Goal: Information Seeking & Learning: Understand process/instructions

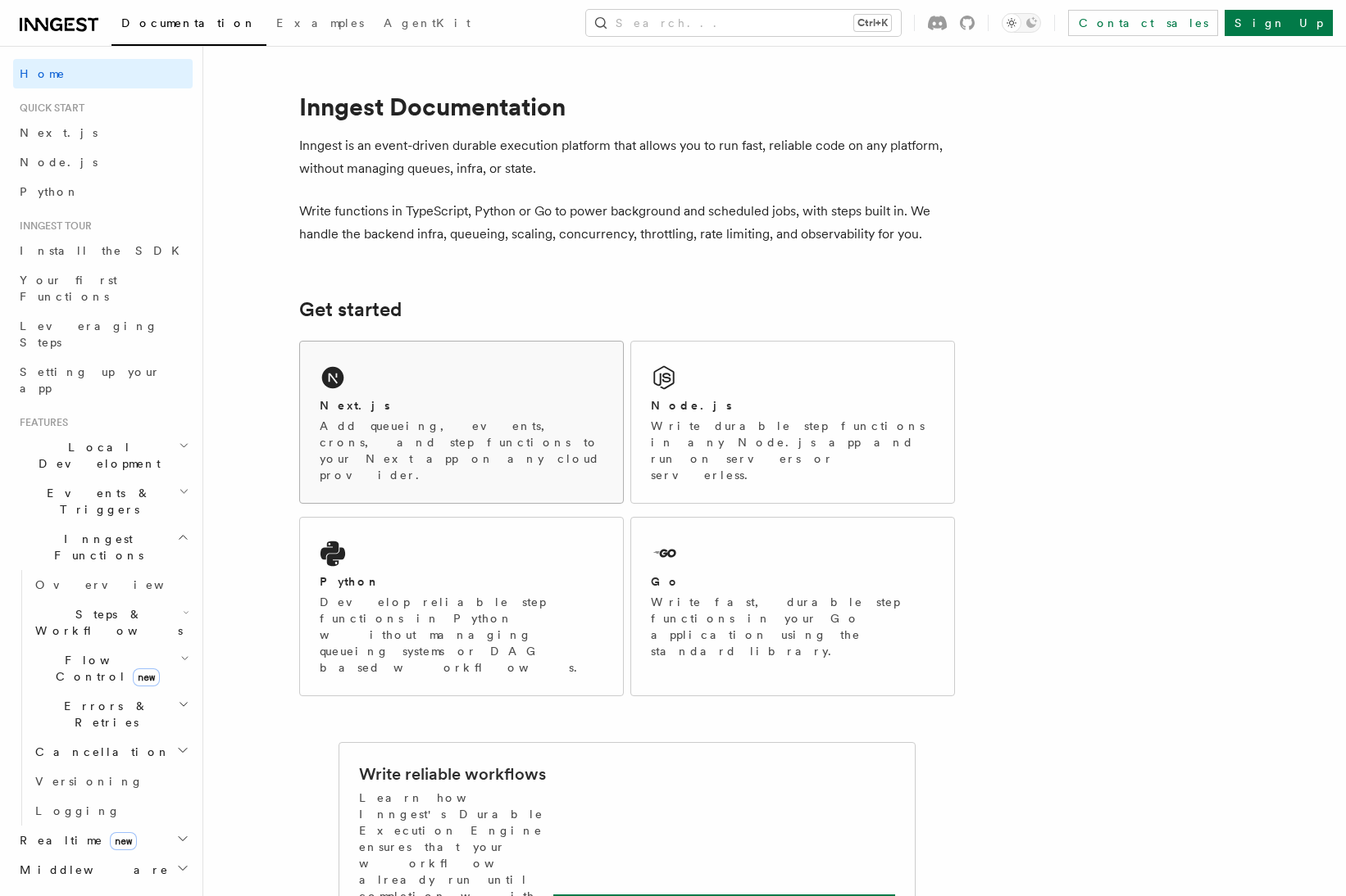
click at [354, 367] on div "Next.js Add queueing, events, crons, and step functions to your Next app on any…" at bounding box center [462, 423] width 323 height 161
click at [684, 168] on p "Inngest is an event-driven durable execution platform that allows you to run fa…" at bounding box center [627, 158] width 656 height 46
click at [452, 415] on div "Next.js Add queueing, events, crons, and step functions to your Next app on any…" at bounding box center [461, 440] width 284 height 86
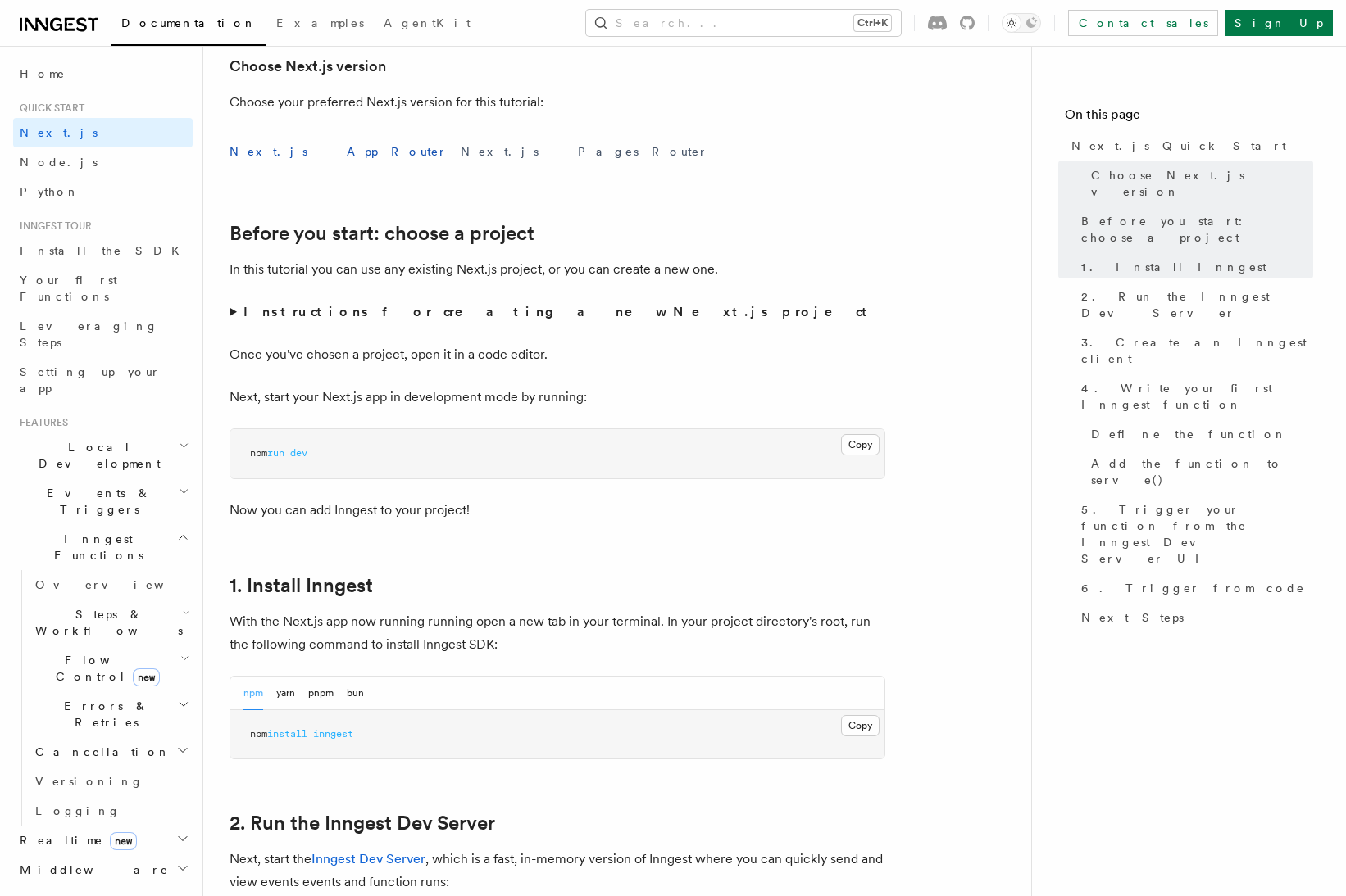
scroll to position [404, 0]
click at [273, 154] on button "Next.js - App Router" at bounding box center [339, 151] width 218 height 37
click at [319, 313] on strong "Instructions for creating a new Next.js project" at bounding box center [558, 311] width 630 height 16
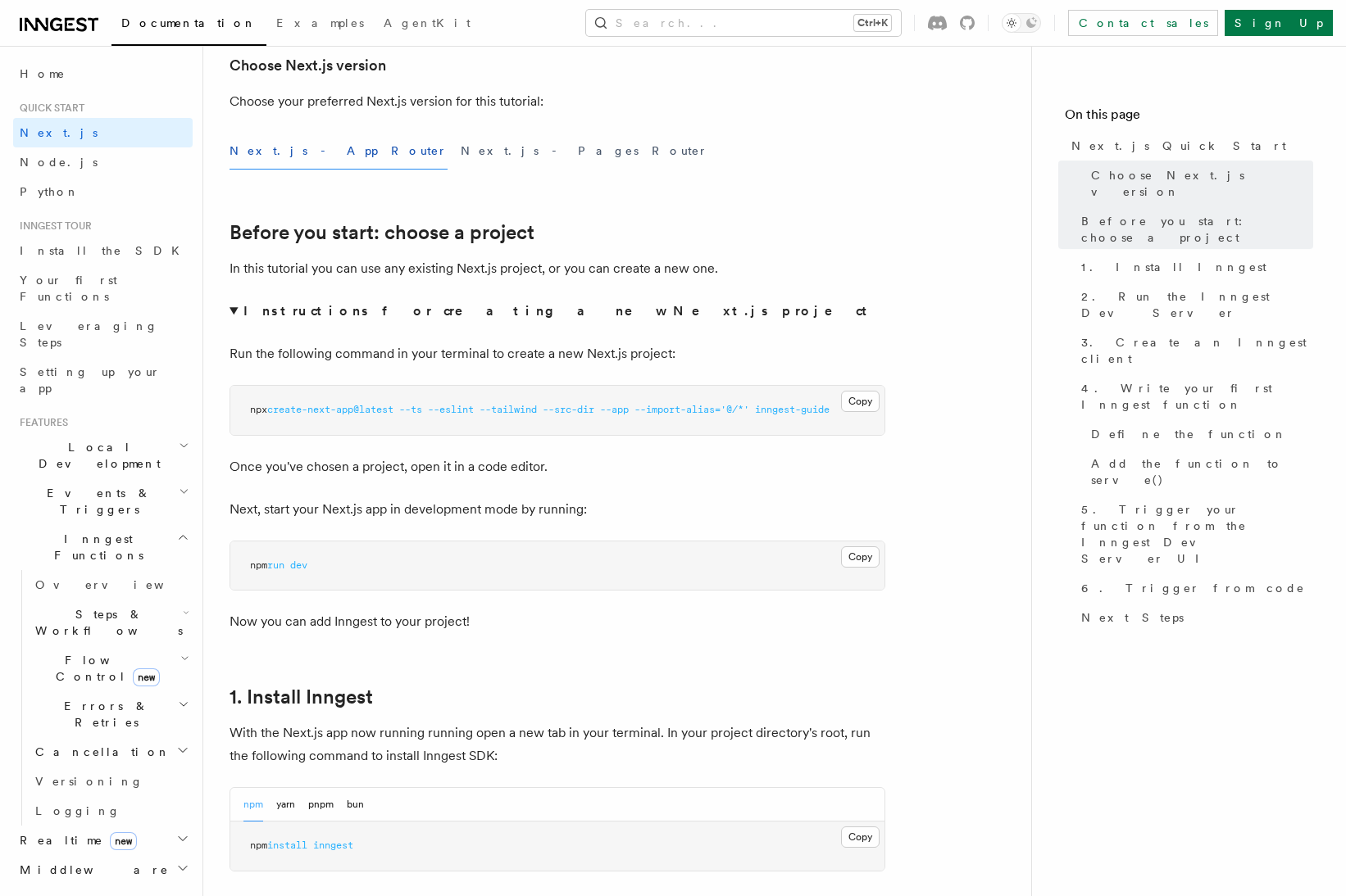
click at [319, 313] on strong "Instructions for creating a new Next.js project" at bounding box center [558, 311] width 630 height 16
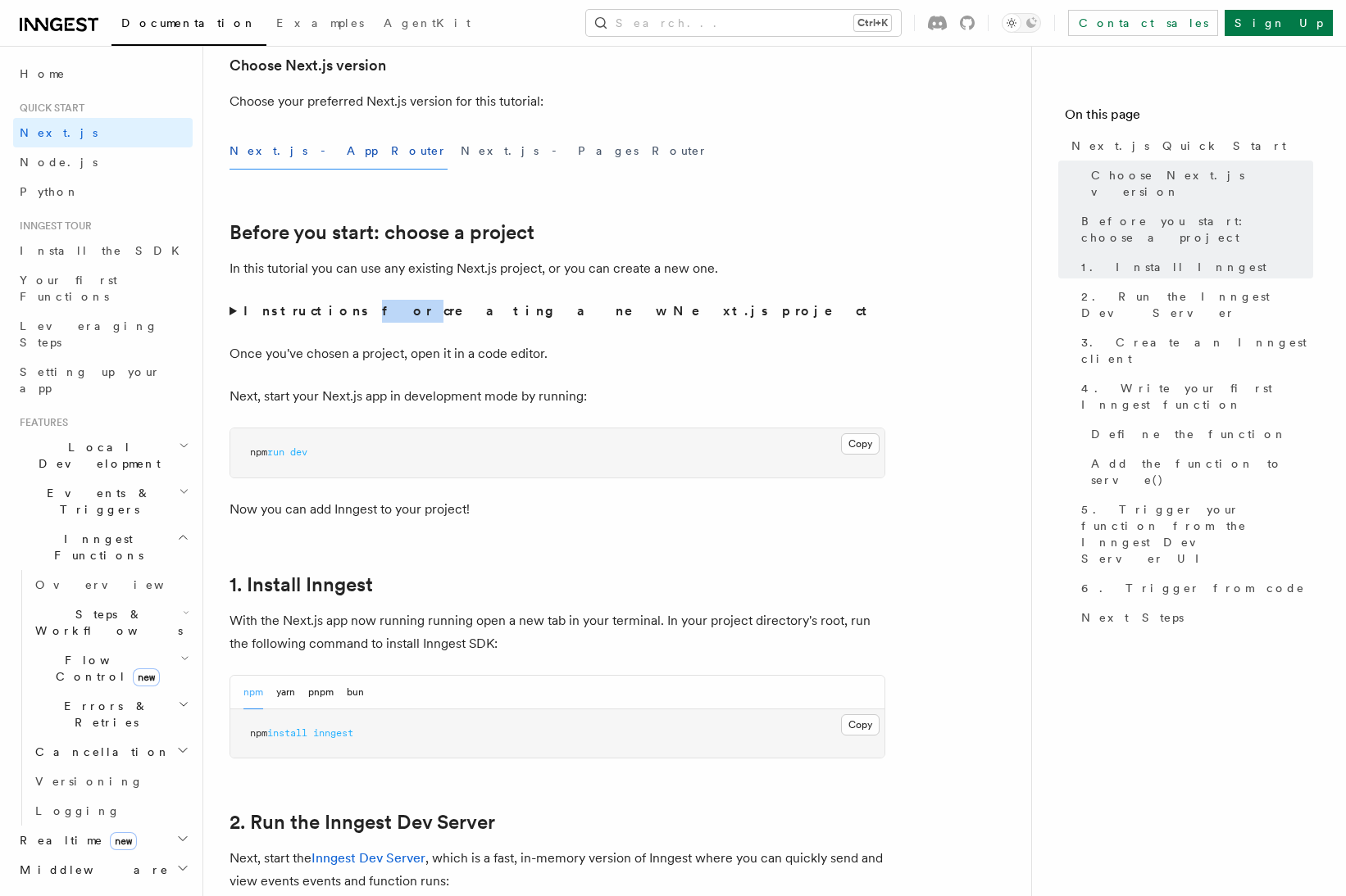
click at [319, 313] on strong "Instructions for creating a new Next.js project" at bounding box center [558, 311] width 630 height 16
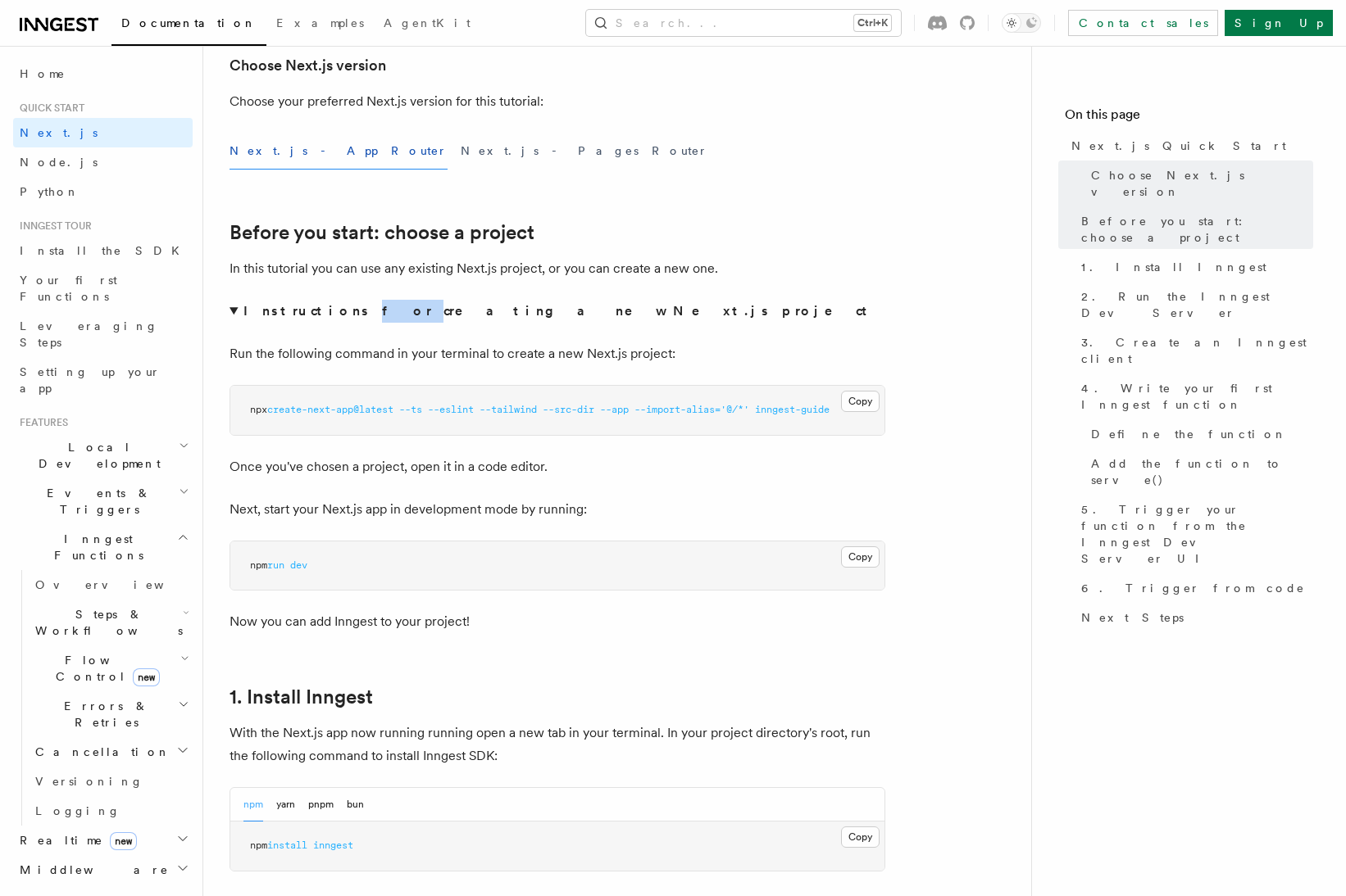
click at [317, 312] on strong "Instructions for creating a new Next.js project" at bounding box center [558, 311] width 630 height 16
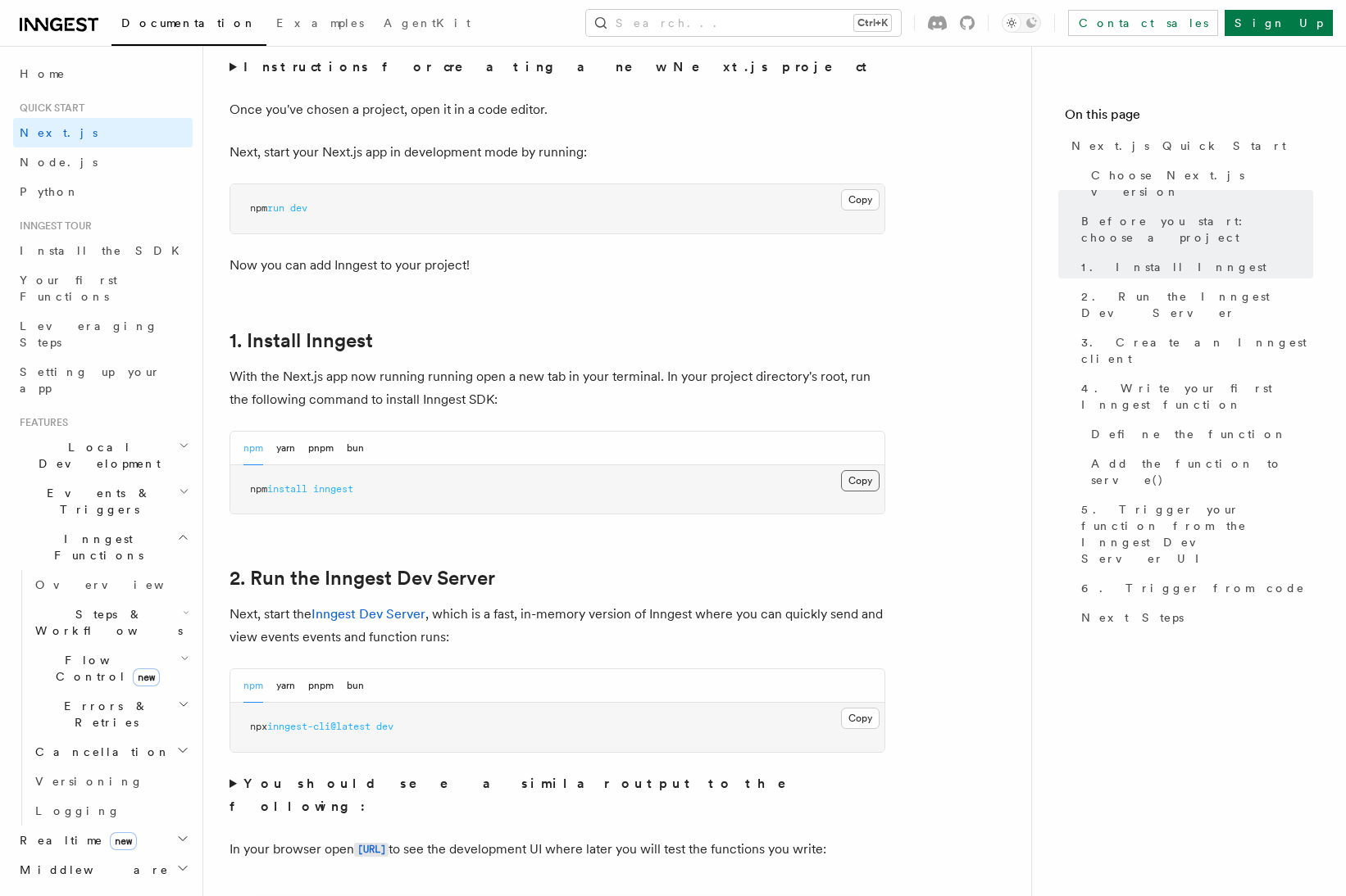
scroll to position [649, 0]
click at [865, 488] on button "Copy Copied" at bounding box center [861, 480] width 39 height 21
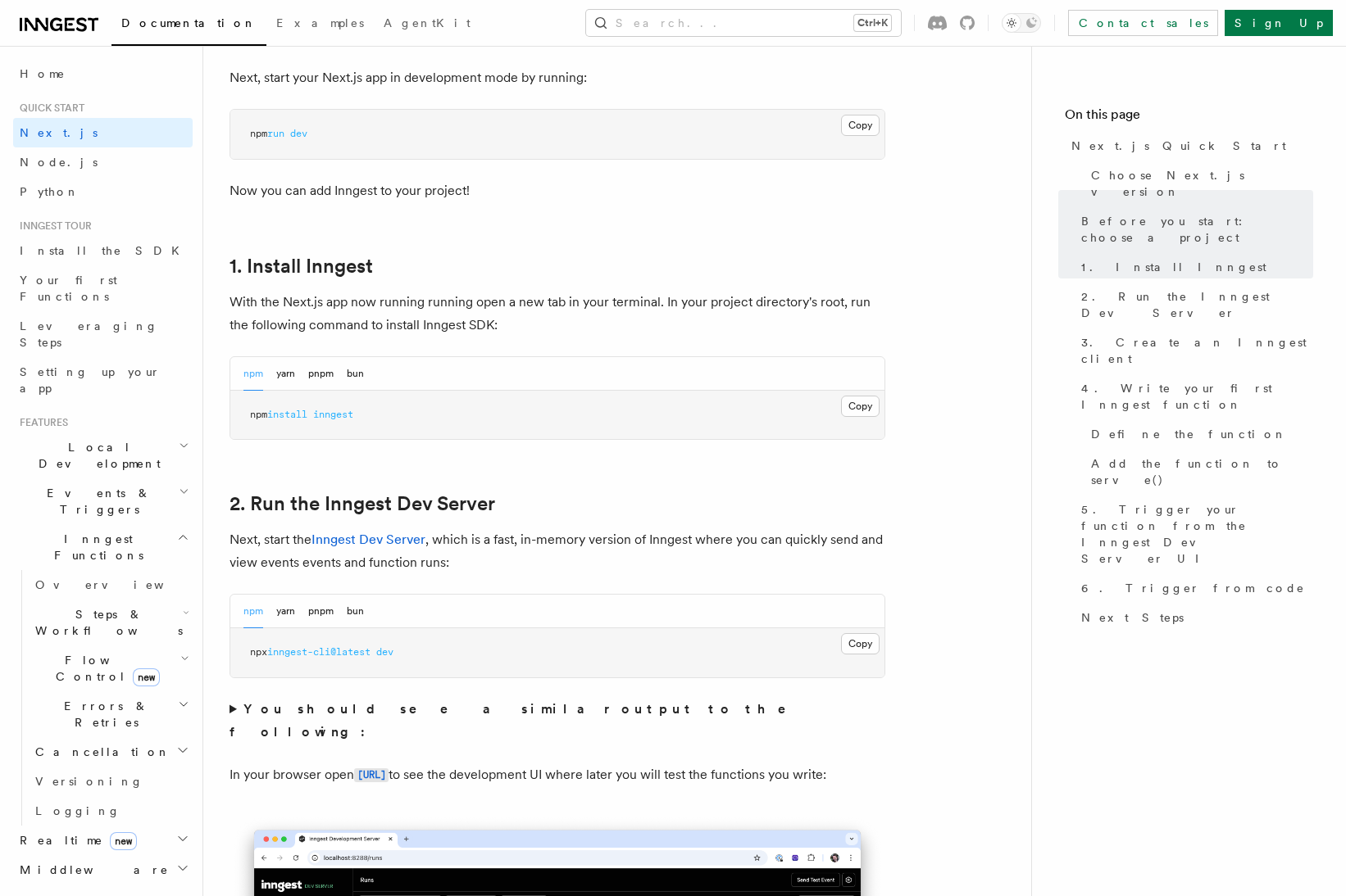
scroll to position [725, 0]
click at [861, 640] on button "Copy Copied" at bounding box center [861, 643] width 39 height 21
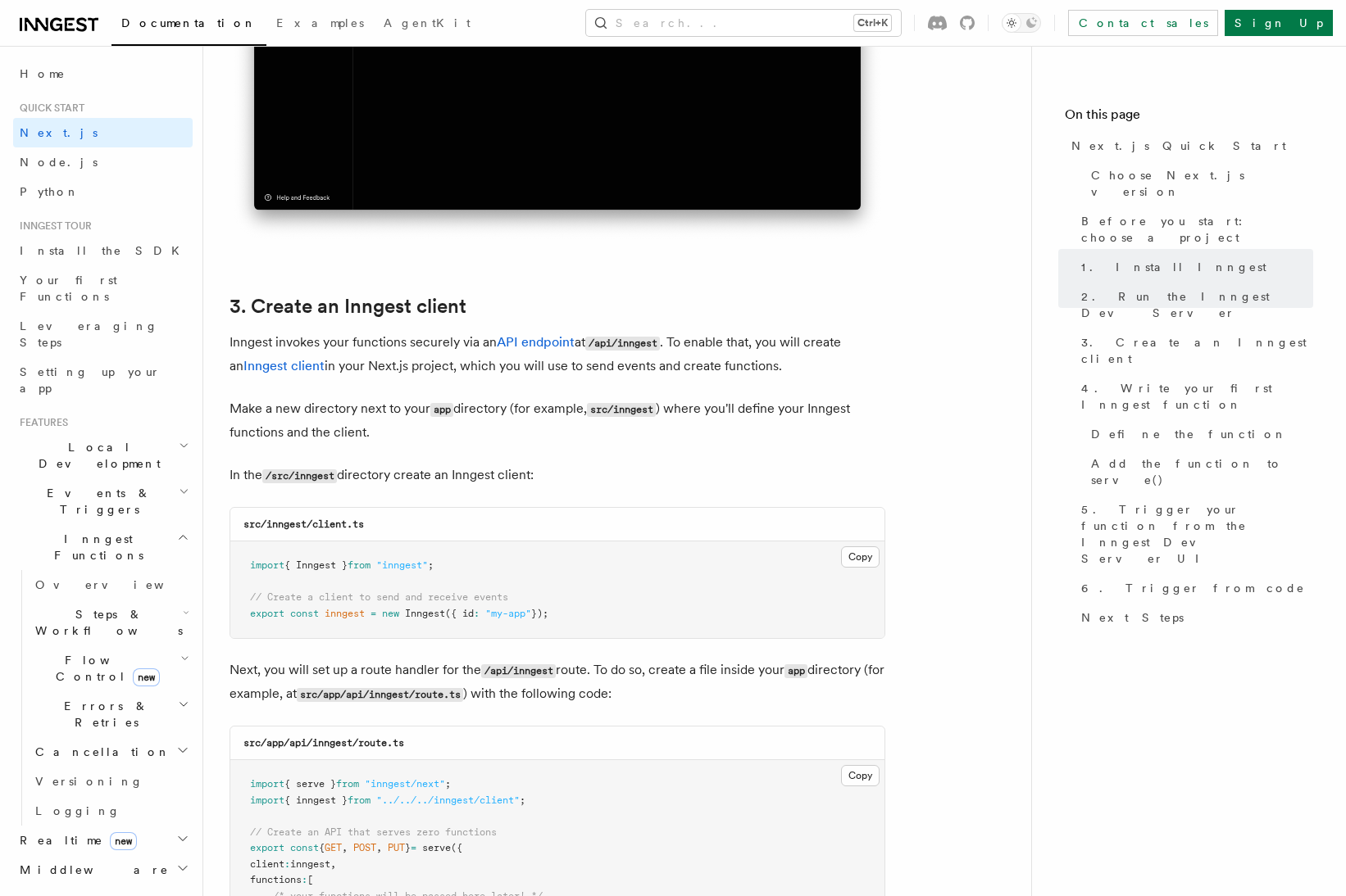
scroll to position [1707, 0]
click at [444, 425] on p "Make a new directory next to your app directory (for example, src/inngest ) whe…" at bounding box center [557, 419] width 656 height 47
click at [456, 517] on div "src/inngest/client.ts" at bounding box center [557, 524] width 654 height 34
click at [851, 546] on button "Copy Copied" at bounding box center [861, 556] width 39 height 21
click at [409, 479] on p "In the /src/inngest directory create an Inngest client:" at bounding box center [557, 475] width 656 height 24
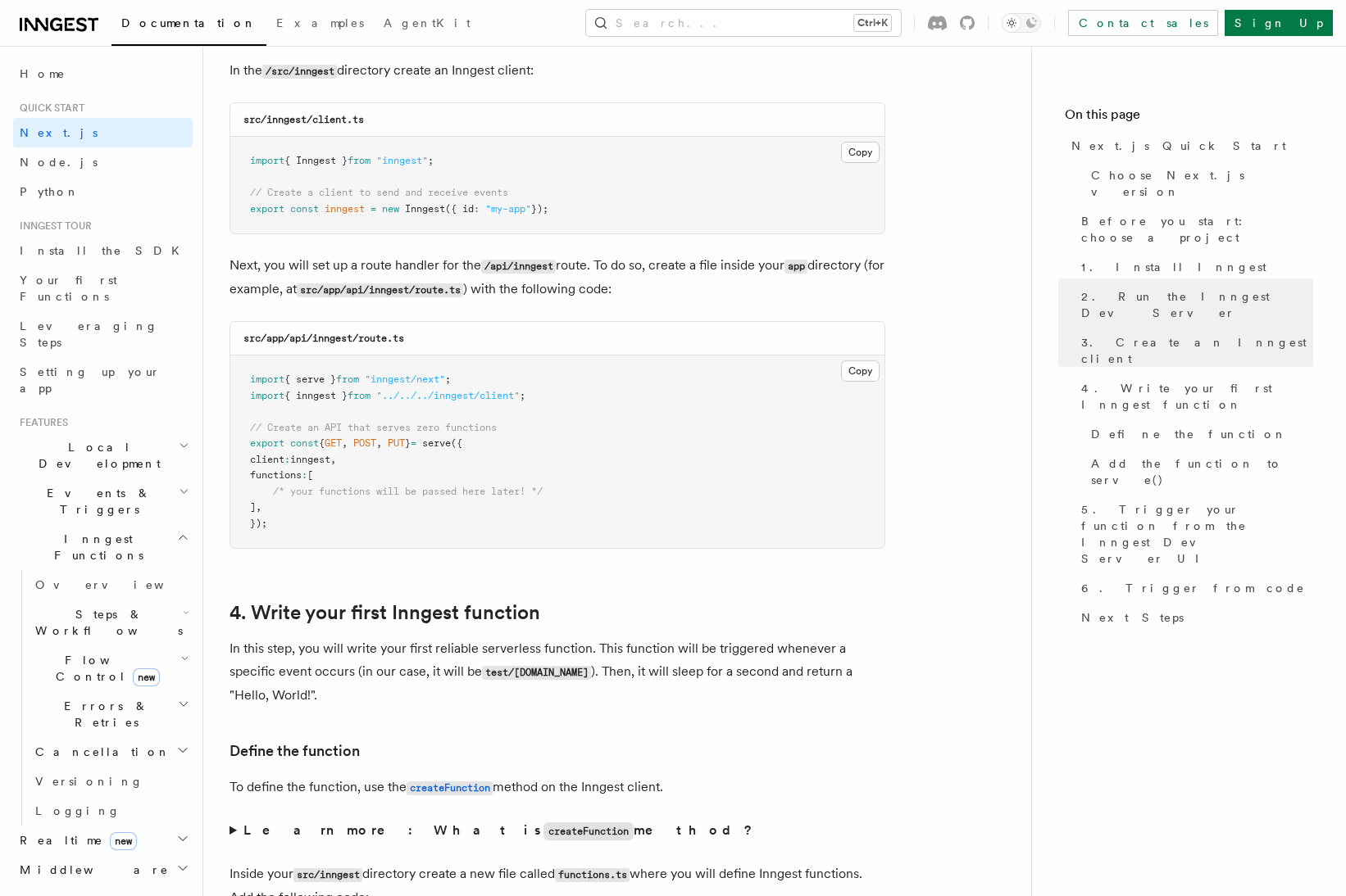
scroll to position [2111, 0]
click at [865, 367] on button "Copy Copied" at bounding box center [861, 370] width 39 height 21
click at [469, 331] on div "src/app/api/inngest/route.ts" at bounding box center [557, 337] width 654 height 34
click at [854, 365] on button "Copy Copied" at bounding box center [861, 370] width 39 height 21
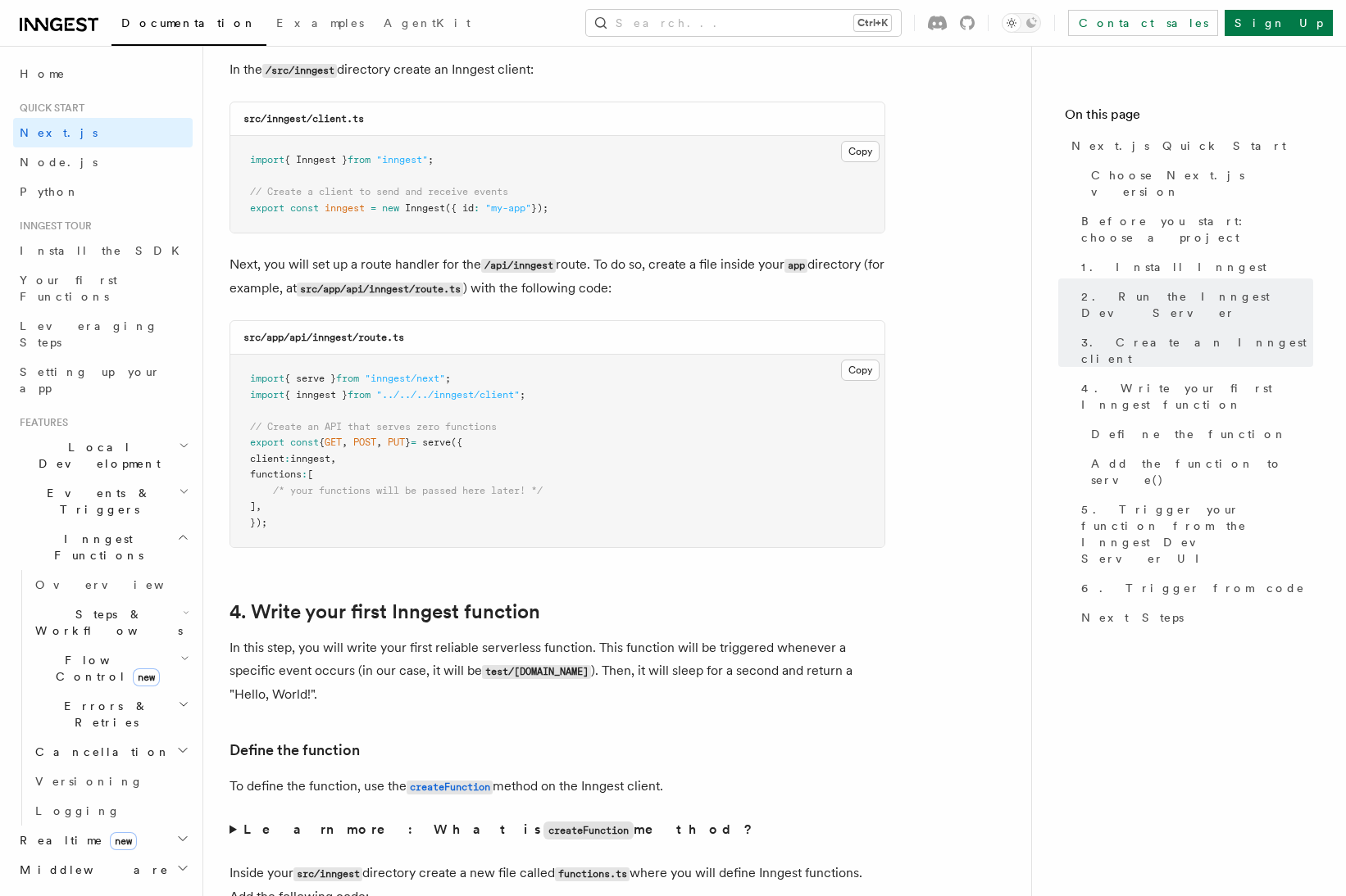
click at [555, 433] on pre "import { serve } from "inngest/next" ; import { inngest } from "../../../innges…" at bounding box center [557, 451] width 654 height 193
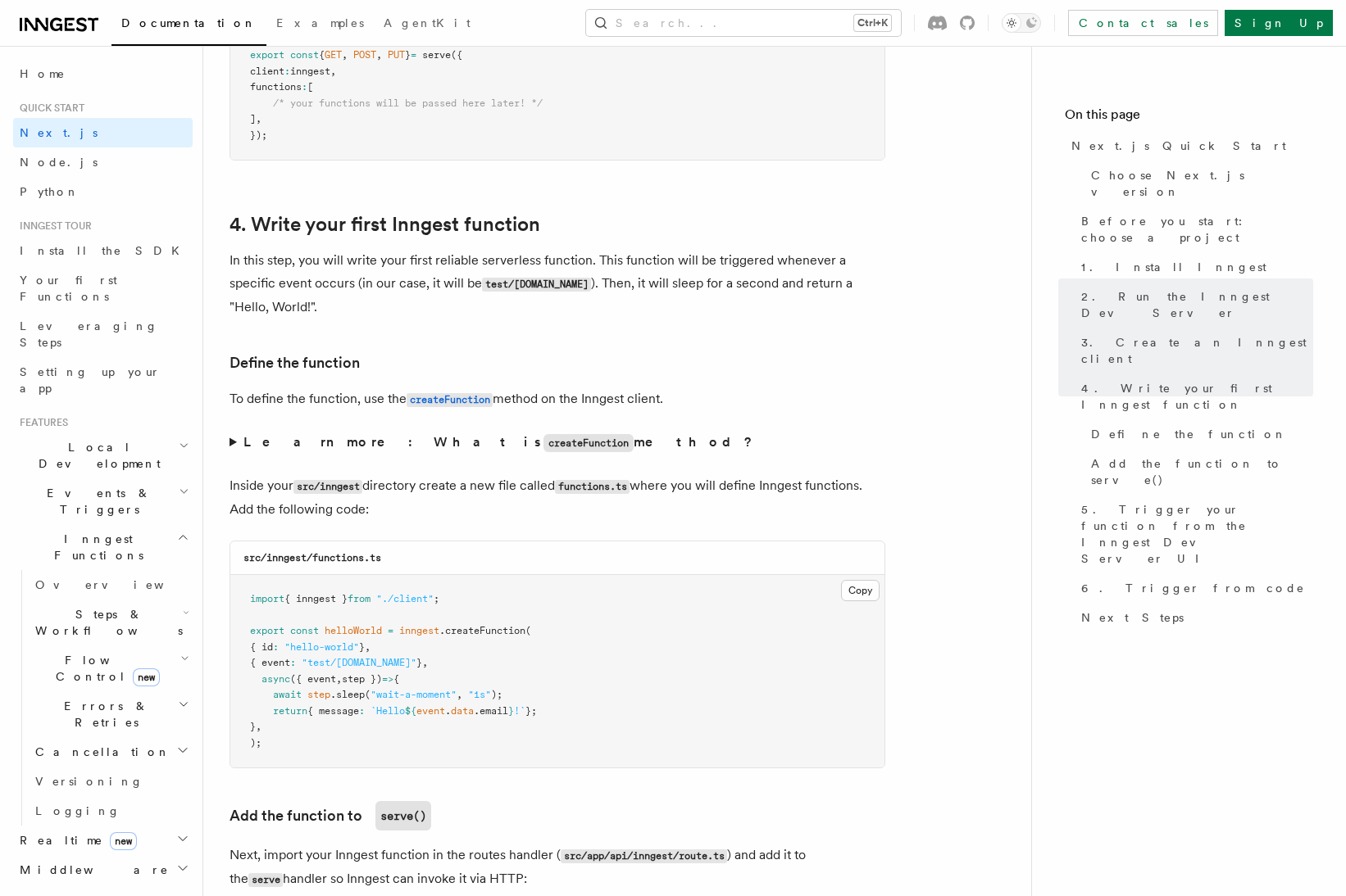
scroll to position [2500, 0]
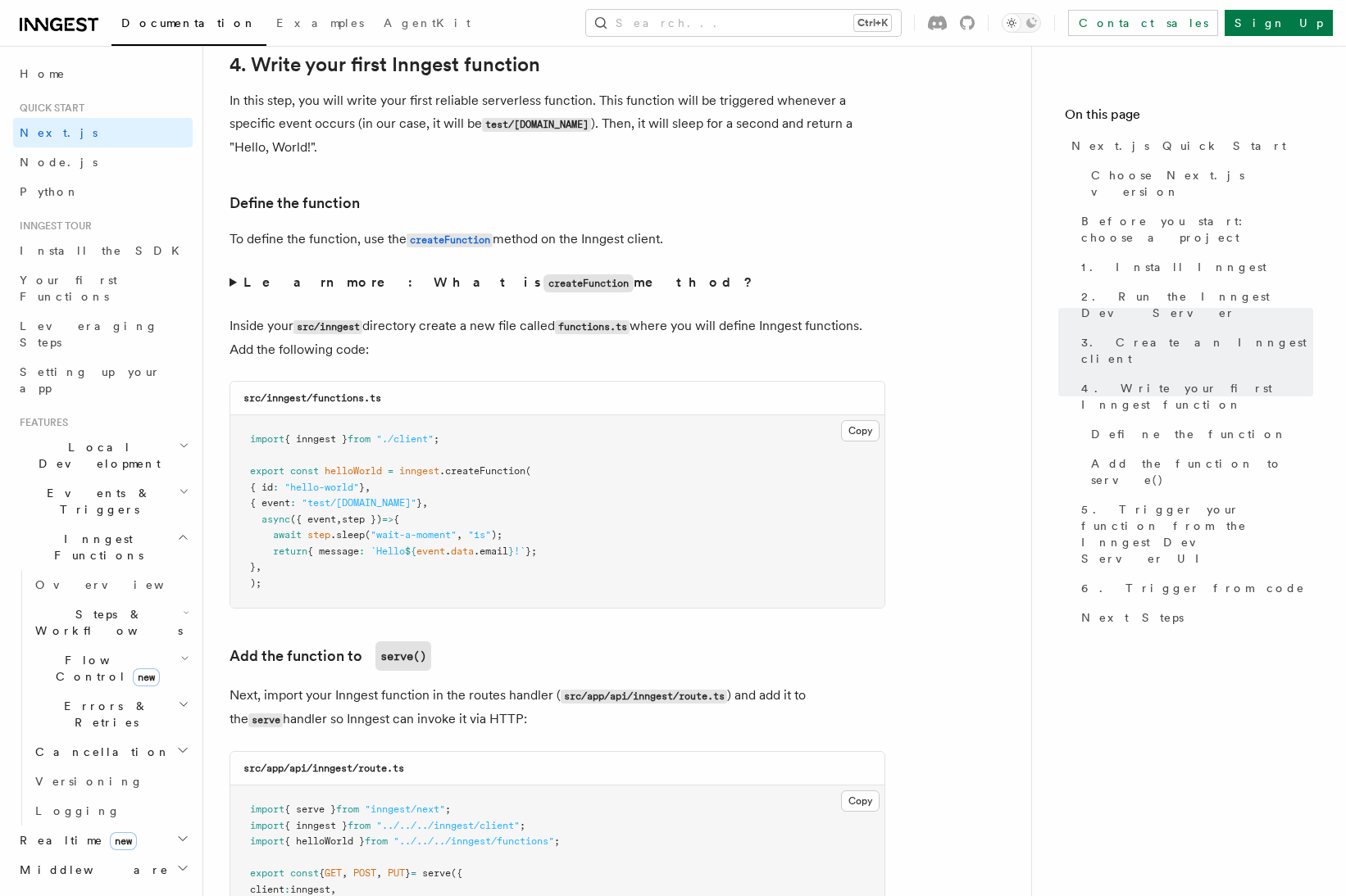
scroll to position [2660, 0]
click at [617, 345] on p "Inside your src/inngest directory create a new file called functions.ts where y…" at bounding box center [557, 337] width 656 height 47
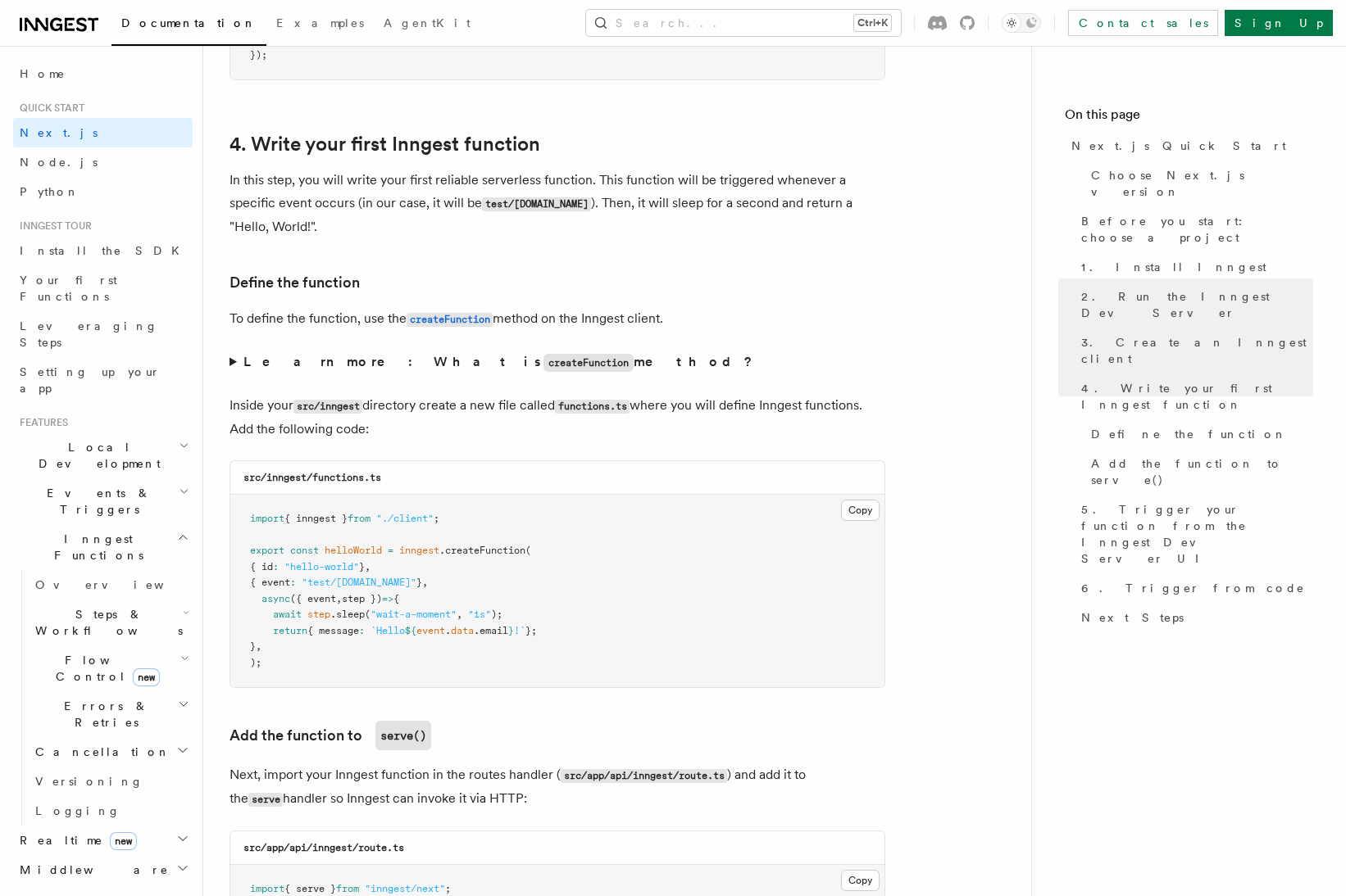
scroll to position [2579, 0]
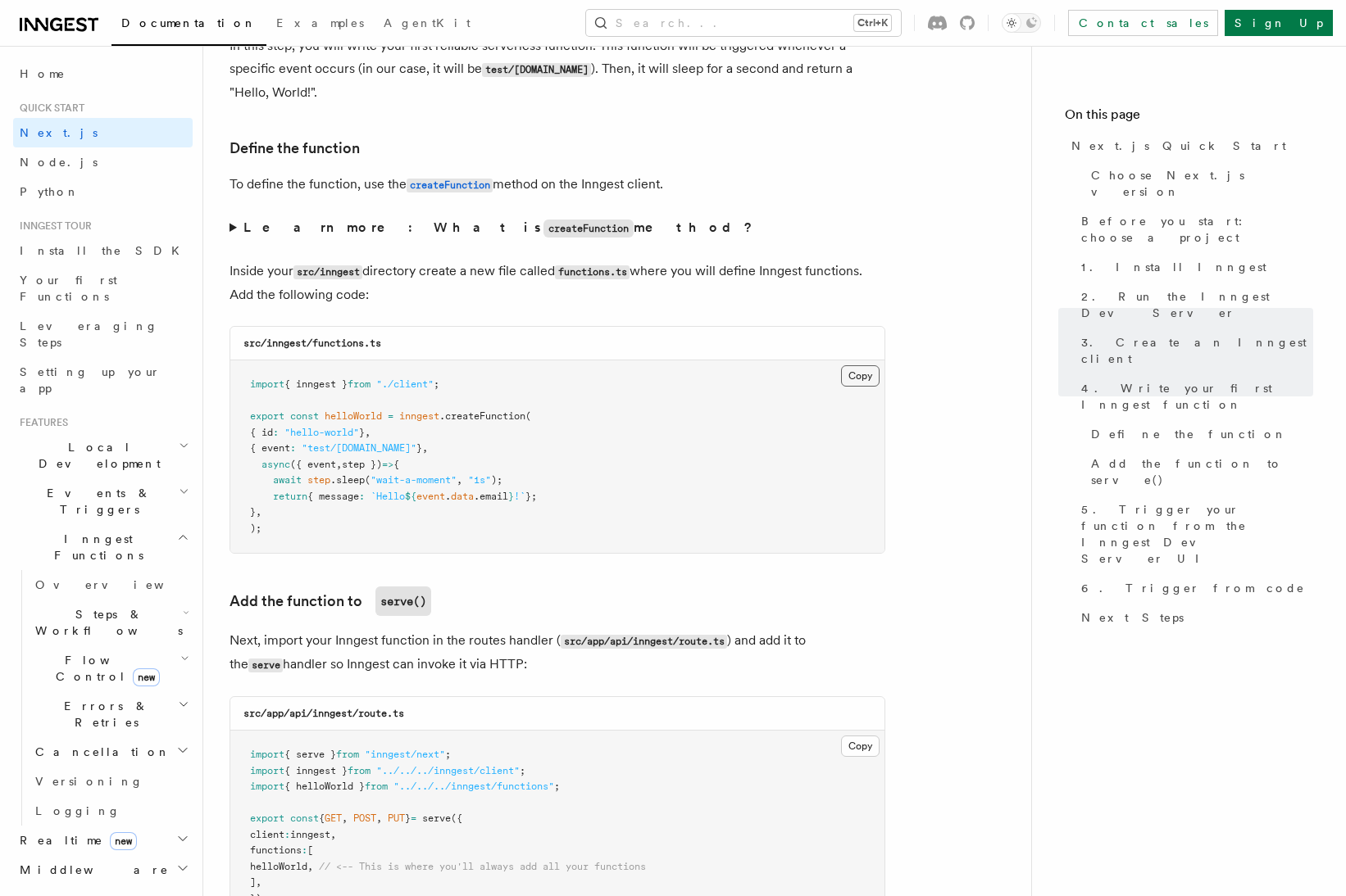
click at [858, 373] on button "Copy Copied" at bounding box center [861, 375] width 39 height 21
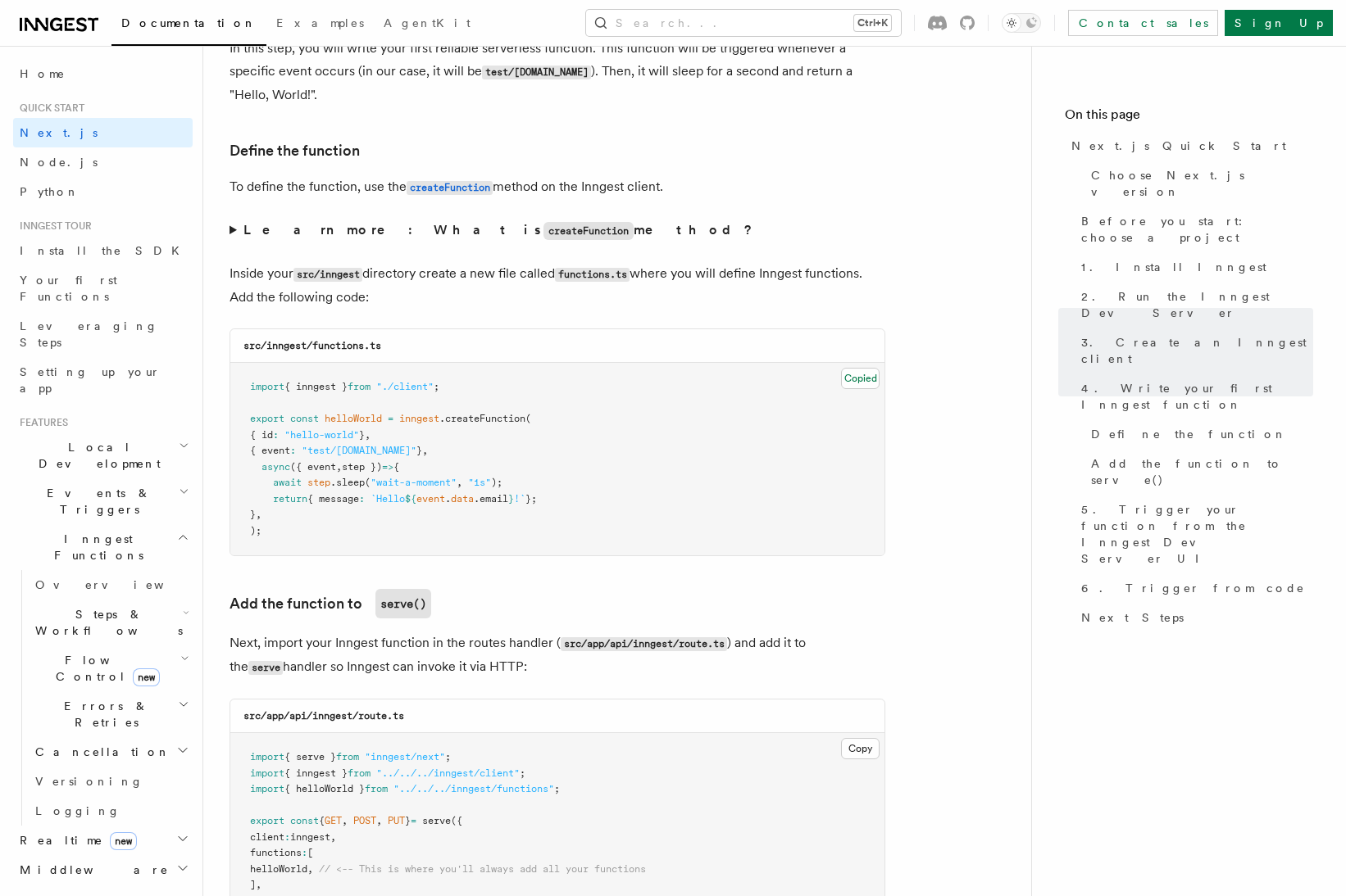
scroll to position [2710, 0]
click at [836, 281] on p "Inside your src/inngest directory create a new file called functions.ts where y…" at bounding box center [557, 286] width 656 height 47
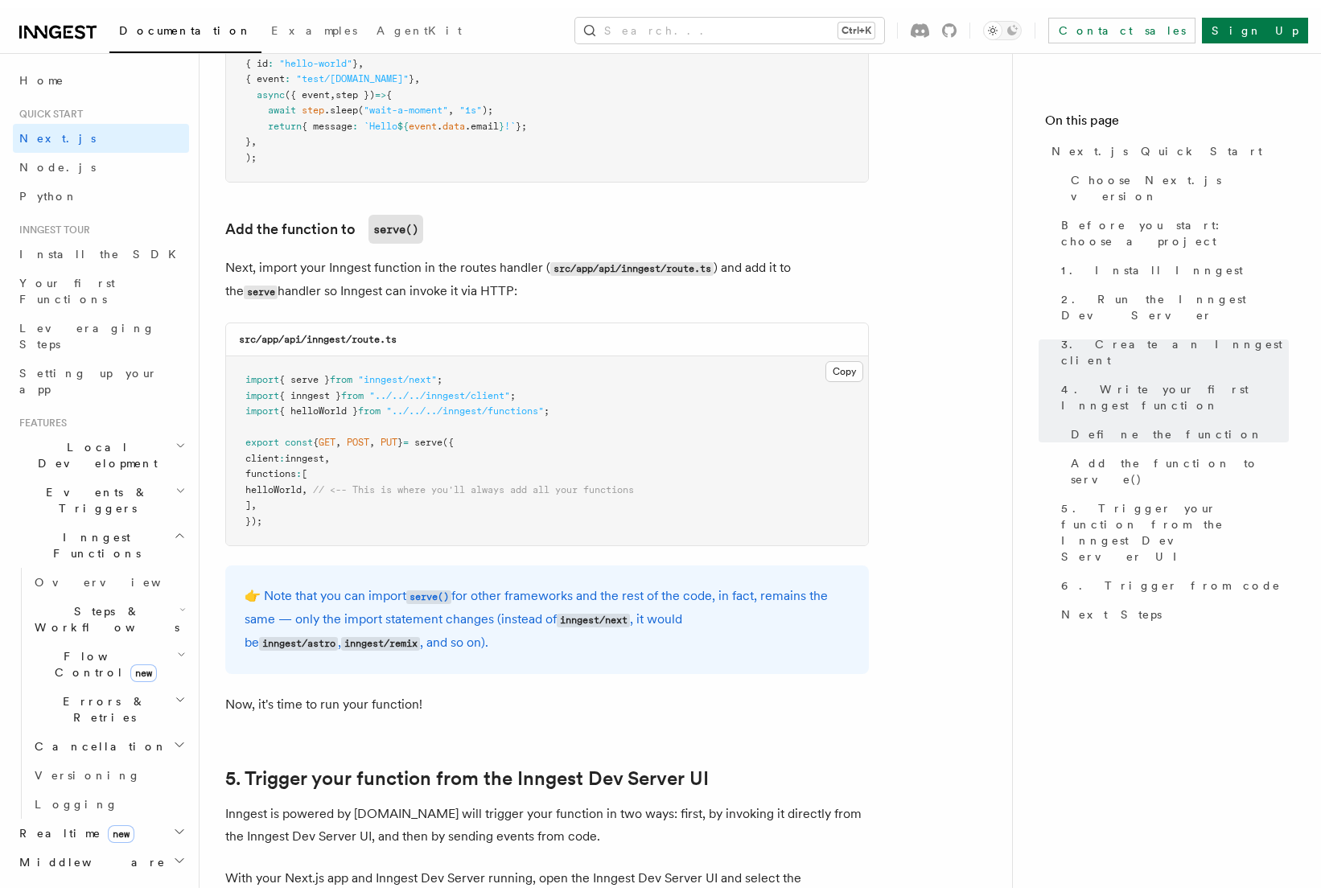
scroll to position [3035, 0]
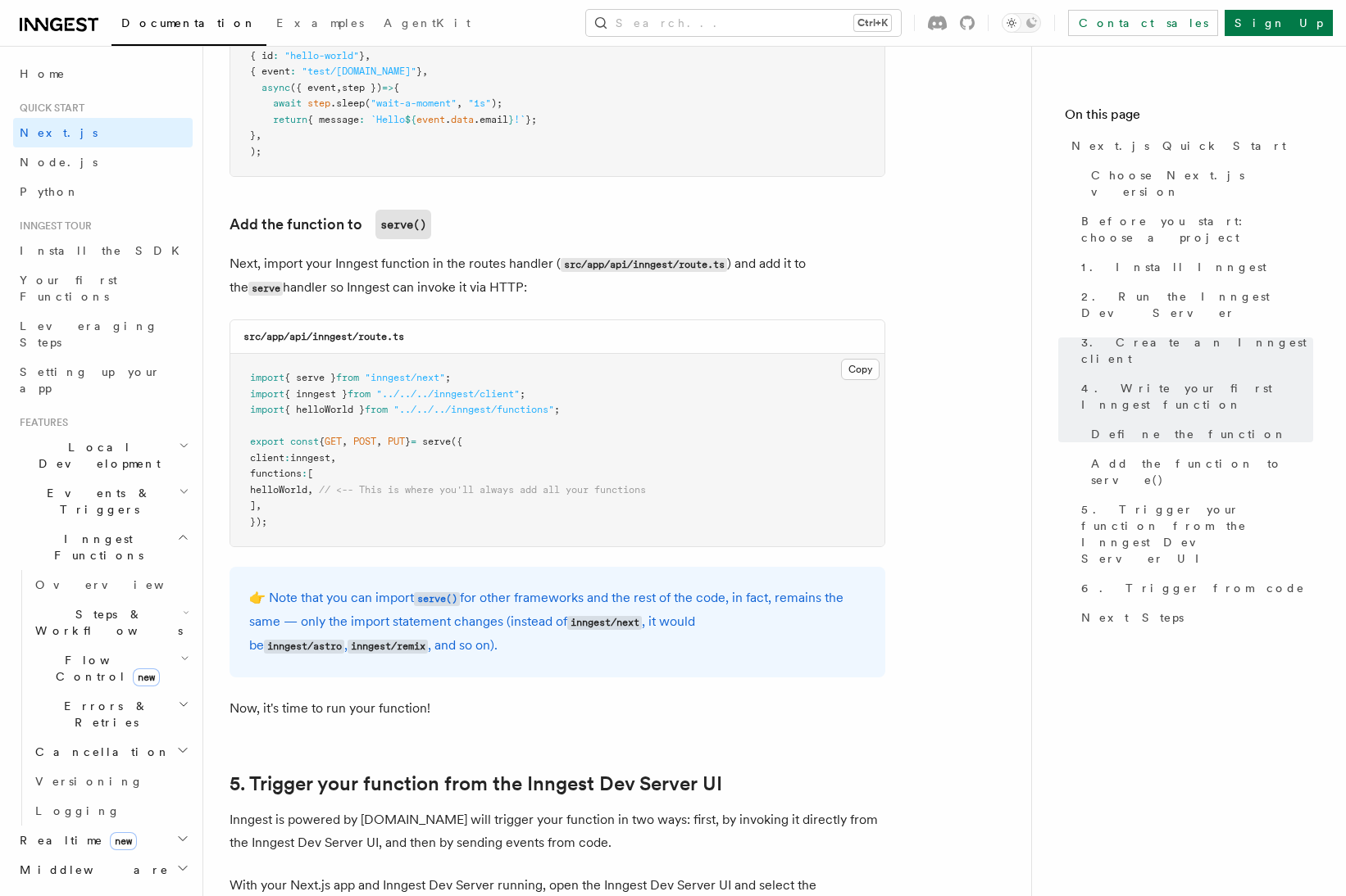
drag, startPoint x: 273, startPoint y: 490, endPoint x: 313, endPoint y: 487, distance: 40.1
click at [299, 487] on span "helloWorld" at bounding box center [278, 490] width 58 height 12
drag, startPoint x: 343, startPoint y: 489, endPoint x: 265, endPoint y: 493, distance: 78.1
click at [265, 493] on span "helloWorld , // <-- This is where you'll always add all your functions" at bounding box center [448, 490] width 396 height 12
copy span "helloWorld ,"
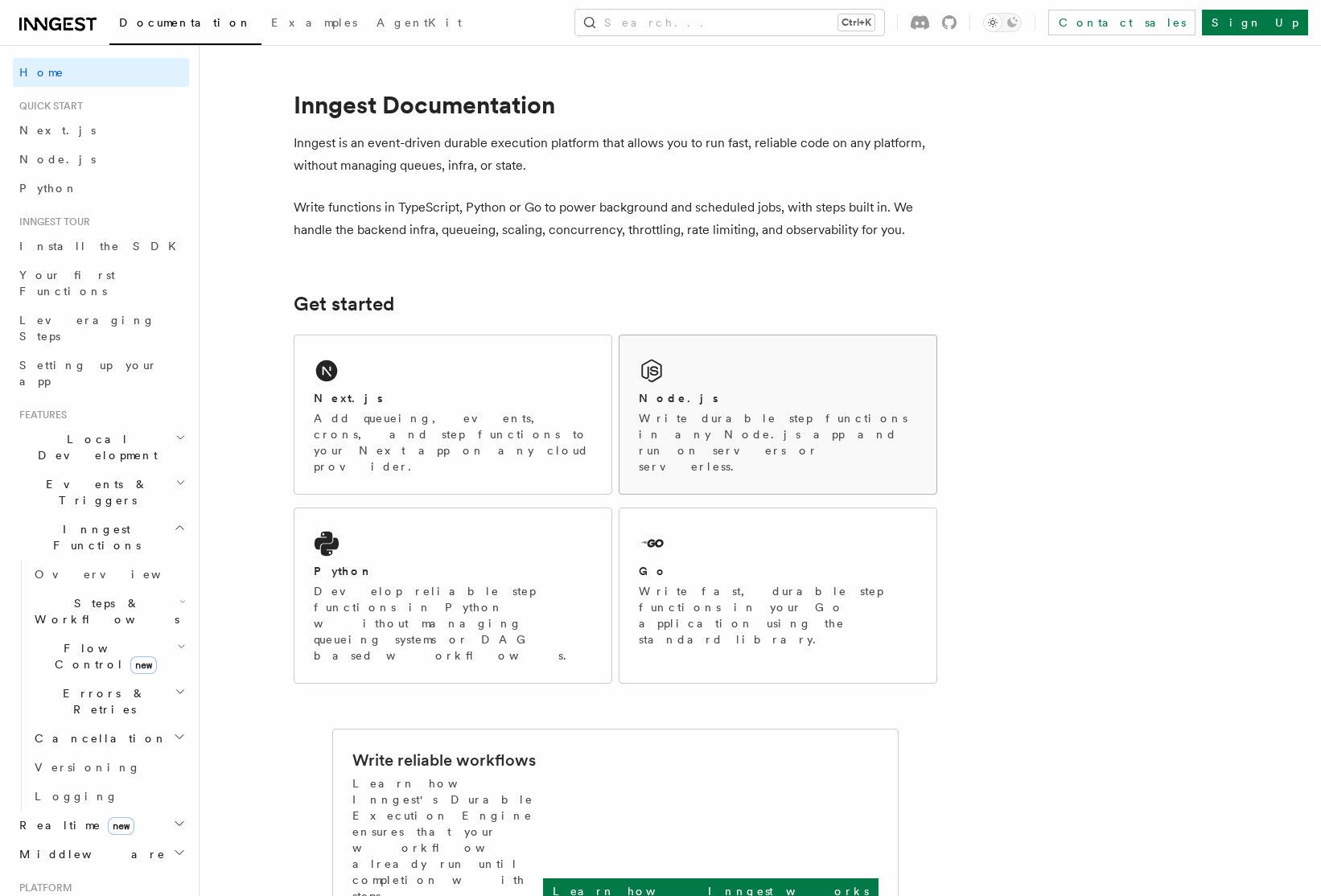
click at [728, 385] on div "Node.js Write durable step functions in any Node.js app and run on servers or s…" at bounding box center [778, 415] width 317 height 158
click at [451, 563] on div "Python" at bounding box center [452, 571] width 278 height 17
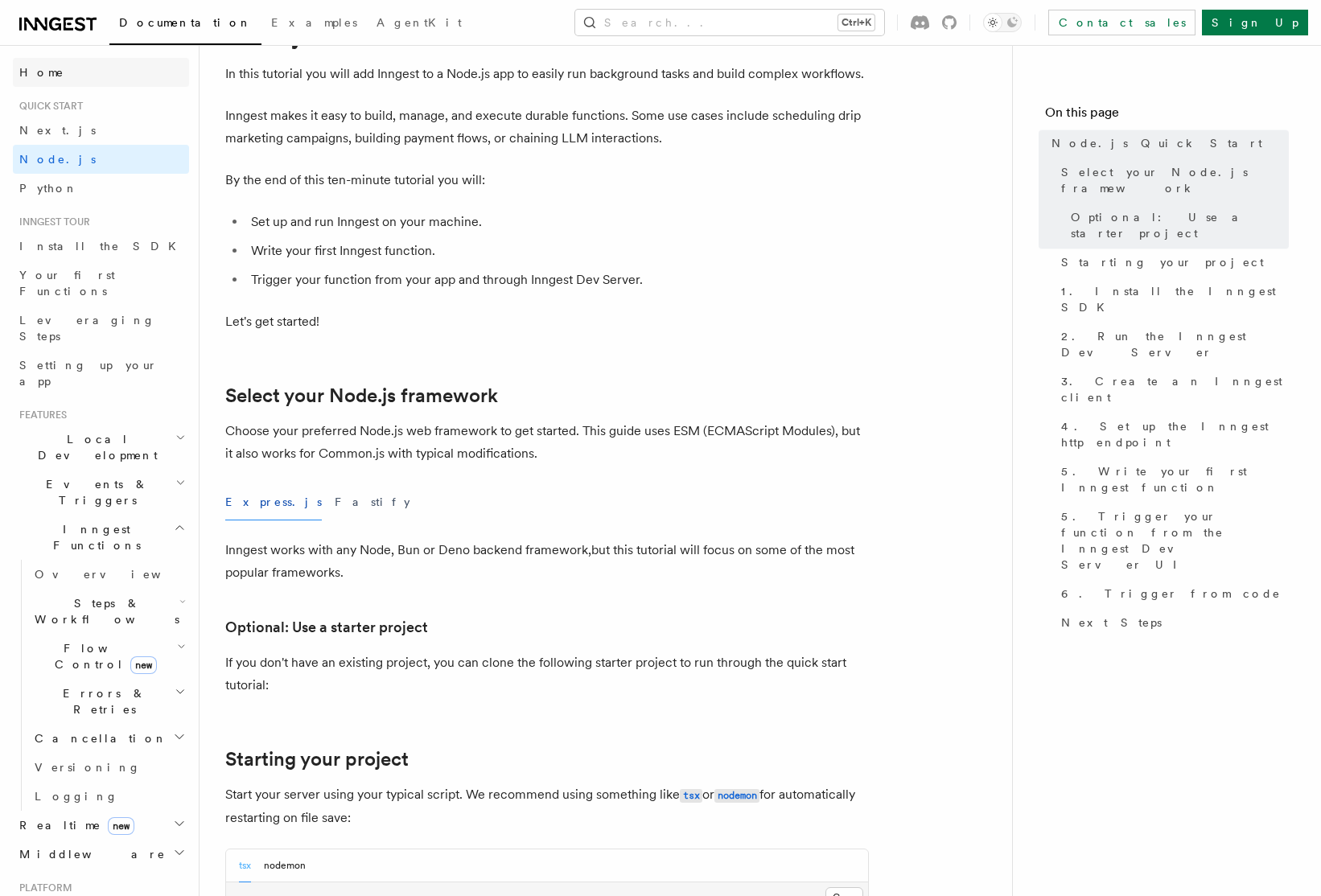
scroll to position [81, 0]
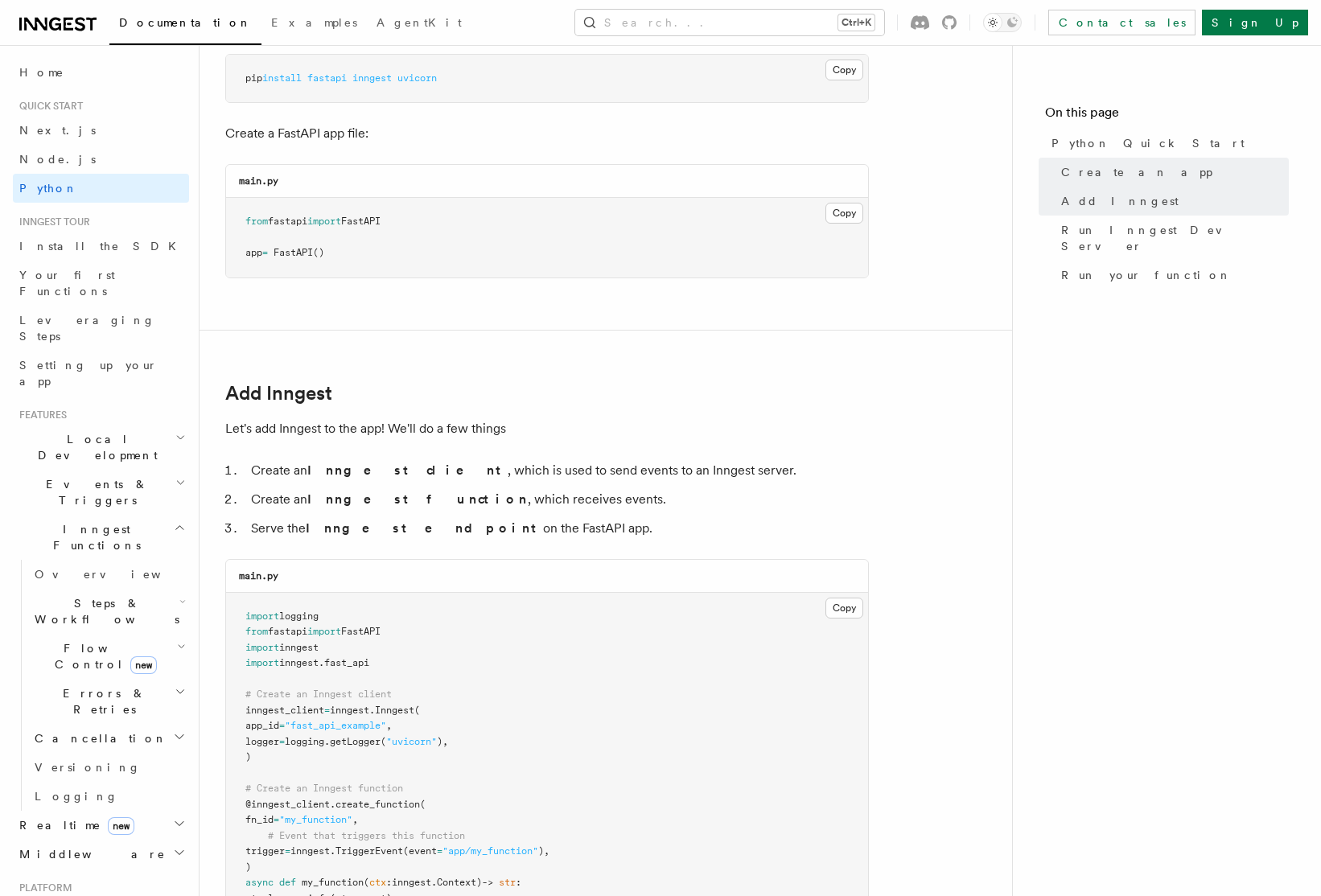
scroll to position [642, 0]
